Goal: Information Seeking & Learning: Learn about a topic

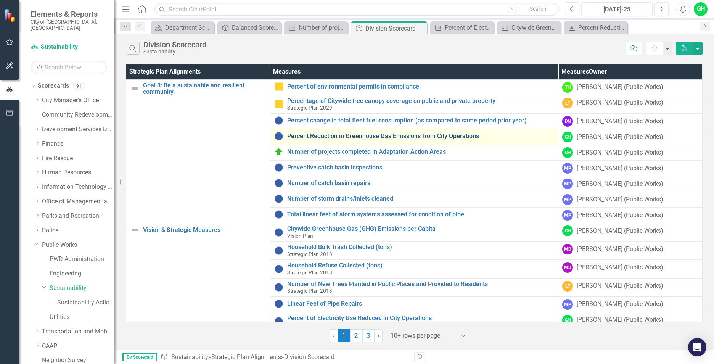
click at [364, 138] on link "Percent Reduction in Greenhouse Gas Emissions from City Operations" at bounding box center [420, 136] width 267 height 7
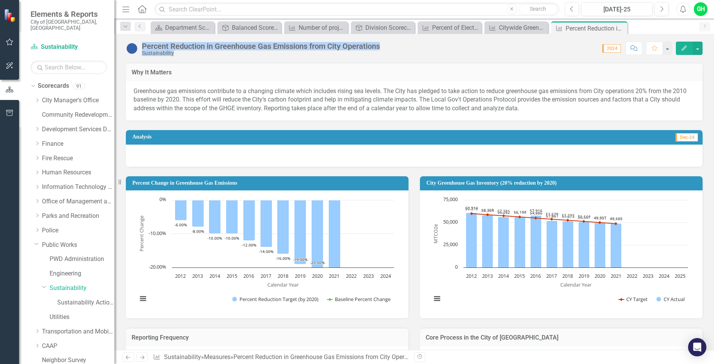
drag, startPoint x: 370, startPoint y: 43, endPoint x: 143, endPoint y: 41, distance: 227.3
click at [143, 41] on div "Percent Reduction in Greenhouse Gas Emissions from City Operations Sustainabili…" at bounding box center [413, 45] width 599 height 23
copy div "Percent Reduction in Greenhouse Gas Emissions from City Operations Sustainabili…"
click at [140, 25] on icon "Previous" at bounding box center [140, 26] width 6 height 5
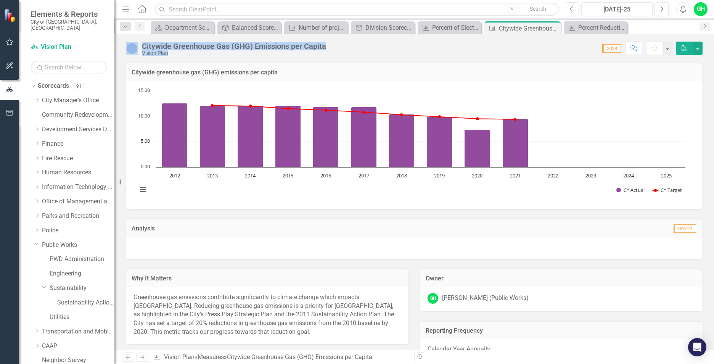
drag, startPoint x: 338, startPoint y: 46, endPoint x: 138, endPoint y: 45, distance: 200.2
click at [138, 45] on div "Citywide Greenhouse Gas (GHG) Emissions per Capita Vision Plan Score: 0.00 2024…" at bounding box center [413, 45] width 599 height 23
copy div "Citywide Greenhouse Gas (GHG) Emissions per Capita Vision Plan Score: 0.00"
click at [143, 25] on link "Previous" at bounding box center [140, 26] width 11 height 9
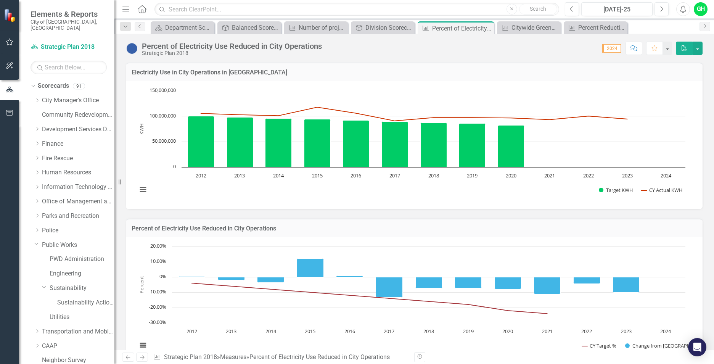
click at [140, 26] on icon "Previous" at bounding box center [140, 26] width 6 height 5
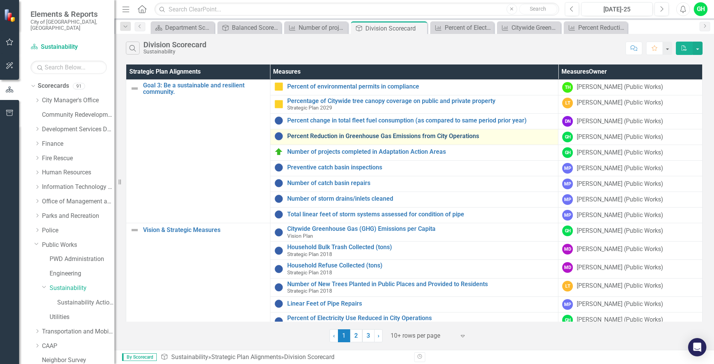
click at [429, 138] on link "Percent Reduction in Greenhouse Gas Emissions from City Operations" at bounding box center [420, 136] width 267 height 7
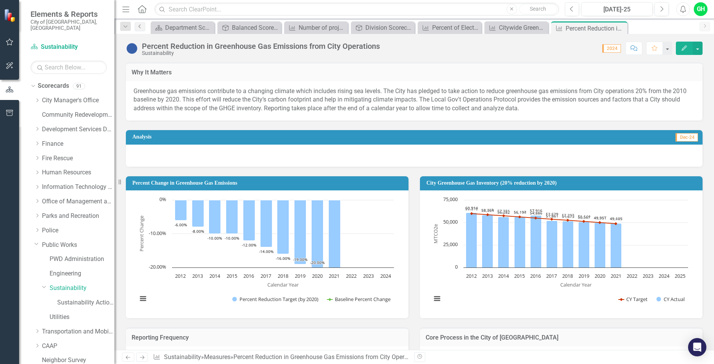
click at [139, 25] on icon "Previous" at bounding box center [140, 26] width 6 height 5
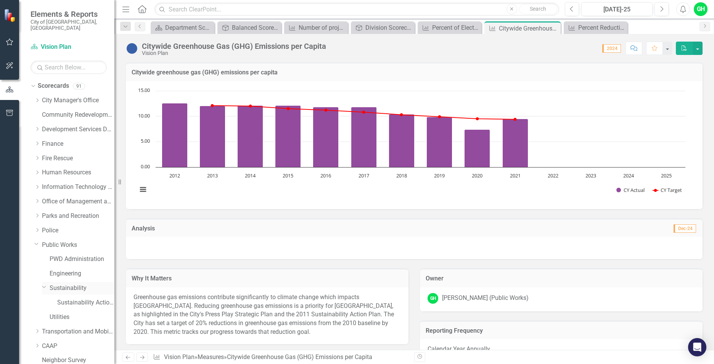
click at [80, 284] on link "Sustainability" at bounding box center [82, 288] width 65 height 9
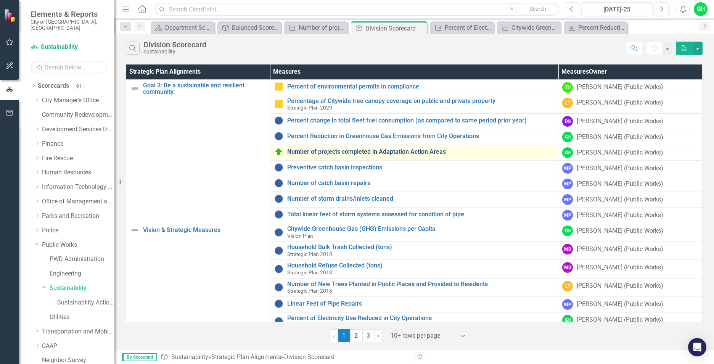
click at [411, 153] on link "Number of projects completed in Adaptation Action Areas" at bounding box center [420, 151] width 267 height 7
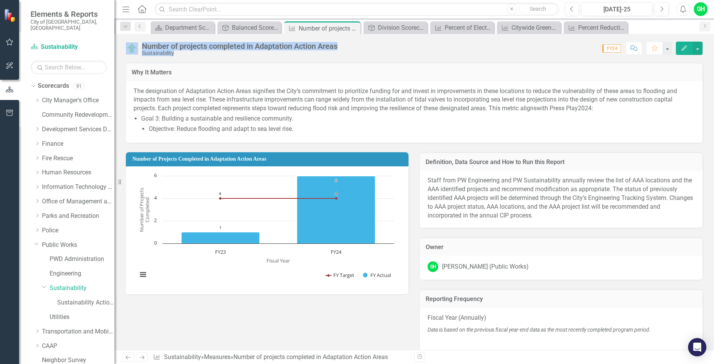
drag, startPoint x: 370, startPoint y: 43, endPoint x: 140, endPoint y: 43, distance: 230.7
click at [140, 43] on div "Number of projects completed in Adaptation Action Areas Sustainability Score: 0…" at bounding box center [413, 45] width 599 height 23
copy div "Number of projects completed in Adaptation Action Areas Sustainability Score: 0…"
click at [67, 284] on link "Sustainability" at bounding box center [82, 288] width 65 height 9
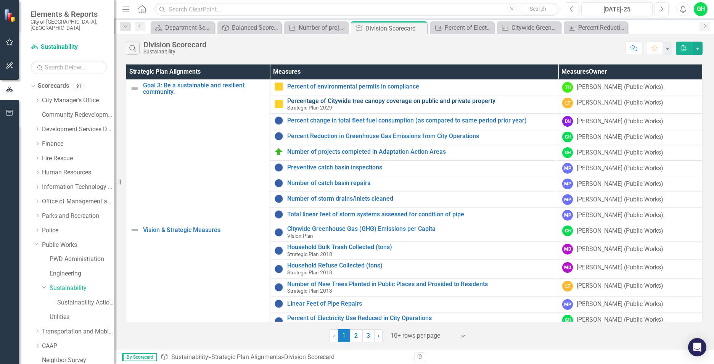
click at [468, 101] on link "Percentage of Citywide tree canopy coverage on public and private property" at bounding box center [420, 101] width 267 height 7
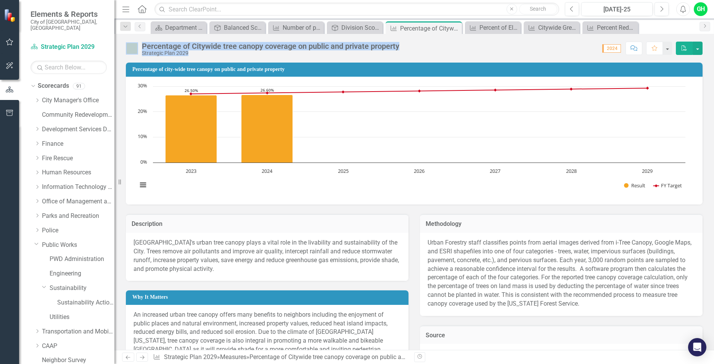
drag, startPoint x: 406, startPoint y: 45, endPoint x: 139, endPoint y: 50, distance: 267.3
click at [139, 50] on div "Percentage of Citywide tree canopy coverage on public and private property Stra…" at bounding box center [413, 45] width 599 height 23
copy div "Percentage of Citywide tree canopy coverage on public and private property Stra…"
click at [142, 26] on icon "Previous" at bounding box center [140, 26] width 6 height 5
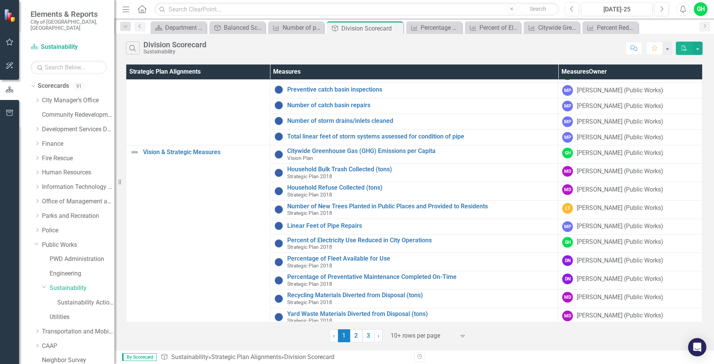
scroll to position [101, 0]
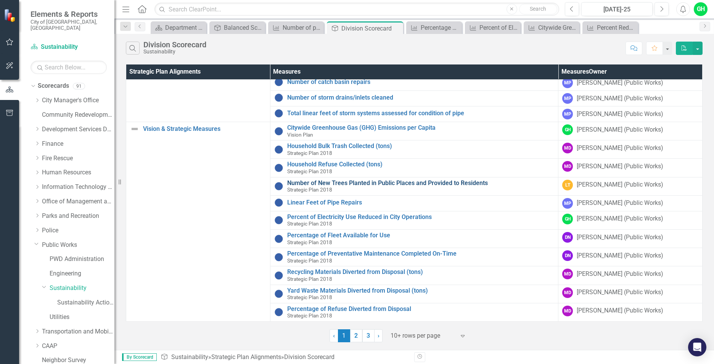
click at [475, 183] on link "Number of New Trees Planted in Public Places and Provided to Residents" at bounding box center [420, 183] width 267 height 7
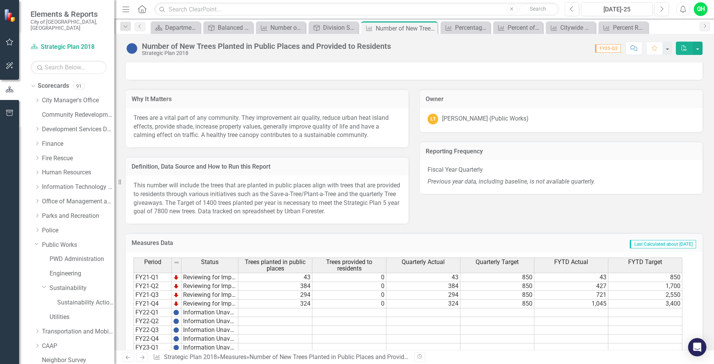
scroll to position [227, 0]
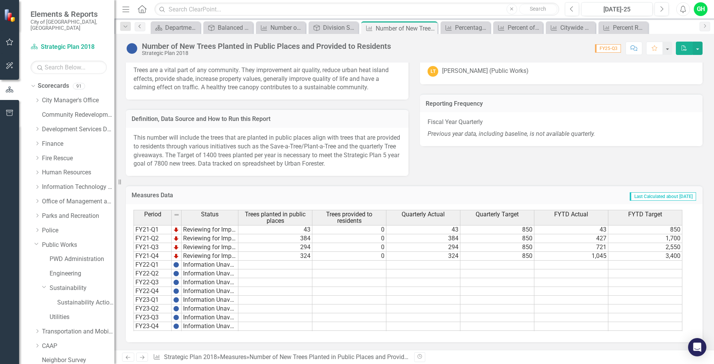
click at [138, 26] on icon "Previous" at bounding box center [140, 26] width 6 height 5
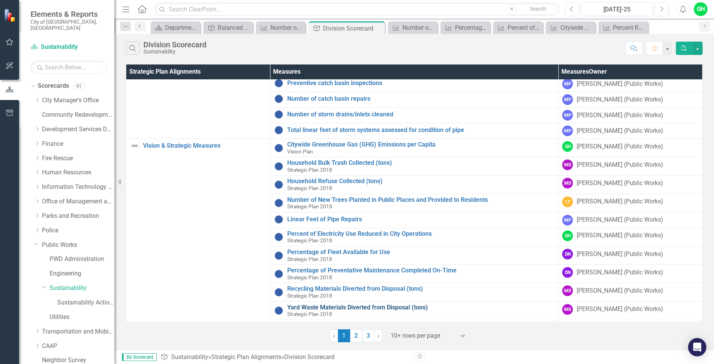
scroll to position [101, 0]
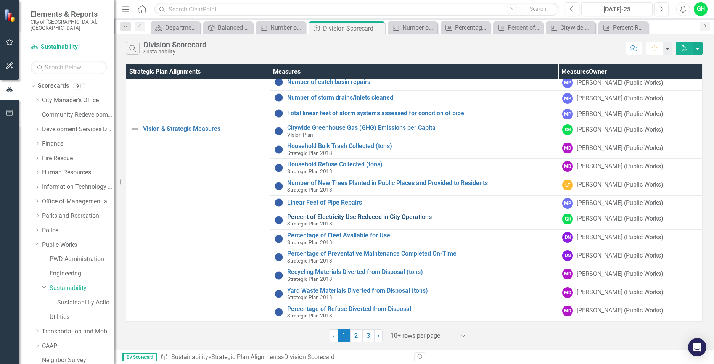
click at [433, 216] on link "Percent of Electricity Use Reduced in City Operations" at bounding box center [420, 217] width 267 height 7
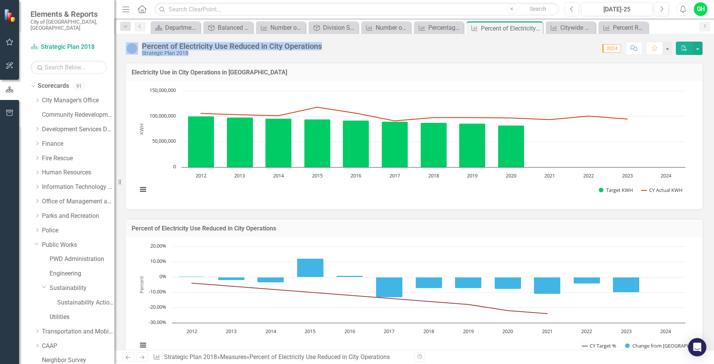
drag, startPoint x: 332, startPoint y: 45, endPoint x: 134, endPoint y: 56, distance: 199.0
click at [134, 56] on div "Percent of Electricity Use Reduced in City Operations Strategic Plan 2018 Score…" at bounding box center [413, 45] width 599 height 23
copy div "Percent of Electricity Use Reduced in City Operations Strategic Plan 2018 Score…"
